Goal: Book appointment/travel/reservation

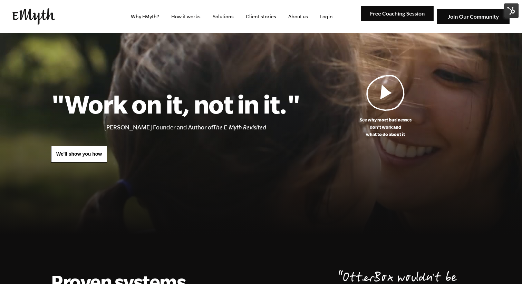
click at [411, 14] on img at bounding box center [397, 14] width 72 height 16
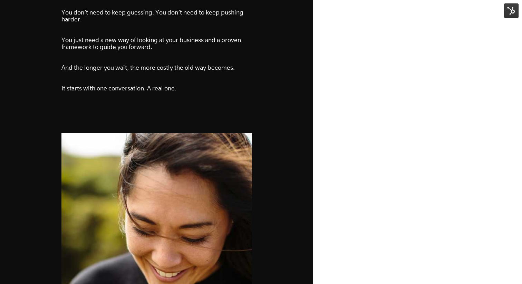
scroll to position [917, 0]
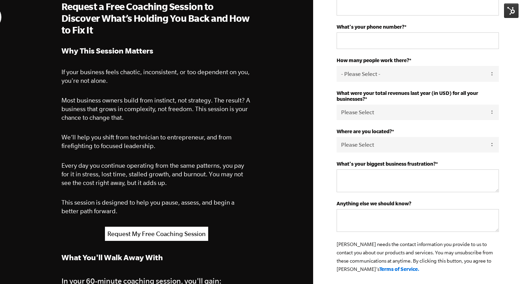
scroll to position [162, 0]
